Goal: Information Seeking & Learning: Learn about a topic

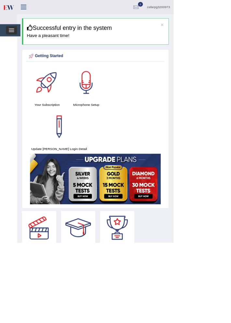
click at [17, 38] on span "button" at bounding box center [15, 38] width 7 height 1
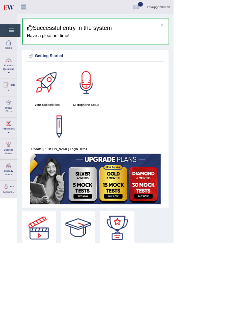
click at [9, 140] on div at bounding box center [11, 136] width 10 height 10
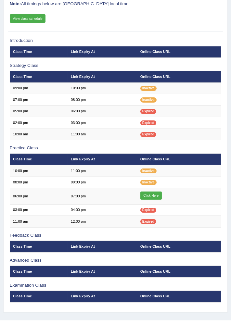
scroll to position [66, 0]
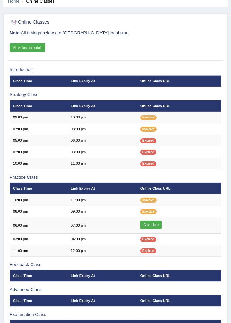
scroll to position [37, 0]
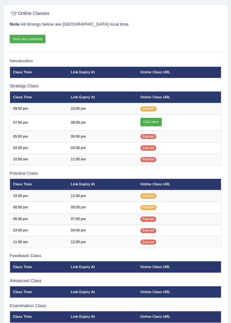
click at [148, 123] on link "Click Here" at bounding box center [150, 122] width 21 height 8
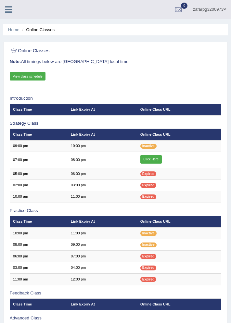
scroll to position [37, 0]
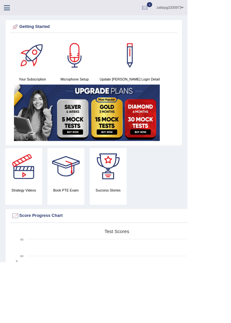
click at [6, 10] on icon at bounding box center [8, 9] width 7 height 8
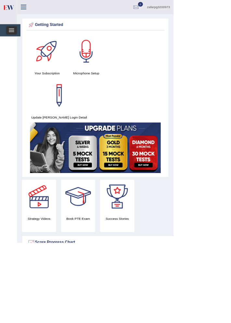
click at [13, 38] on span "button" at bounding box center [15, 38] width 7 height 1
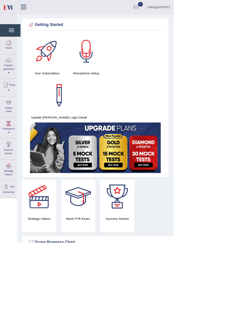
click at [8, 137] on div at bounding box center [11, 136] width 10 height 10
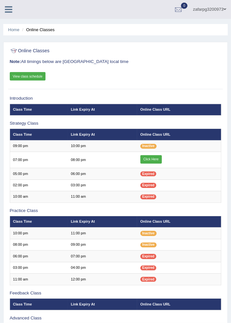
click at [155, 156] on link "Click Here" at bounding box center [150, 159] width 21 height 8
